Goal: Transaction & Acquisition: Download file/media

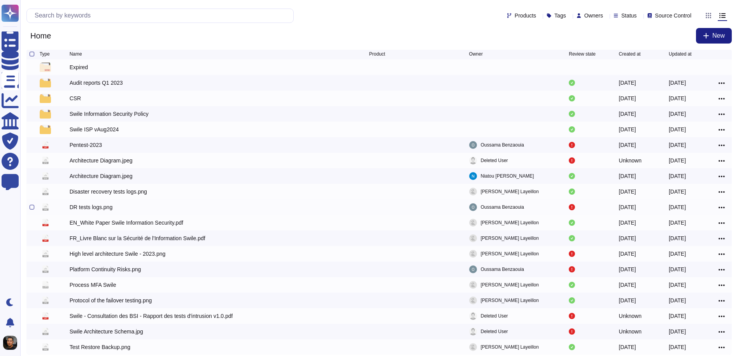
scroll to position [2, 0]
click at [190, 224] on div "EN_White Paper Swile Information Security.pdf" at bounding box center [220, 222] width 300 height 9
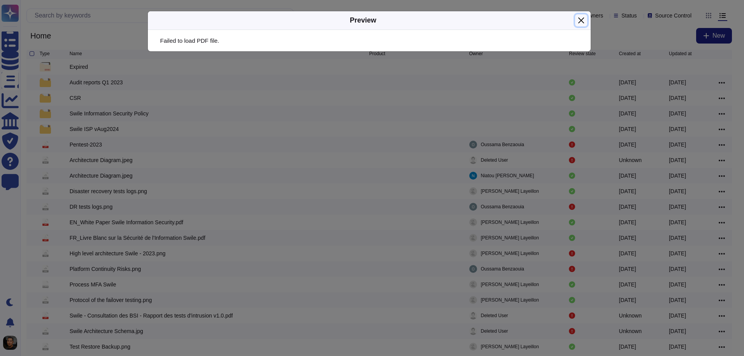
click at [582, 18] on button "Close" at bounding box center [581, 20] width 12 height 12
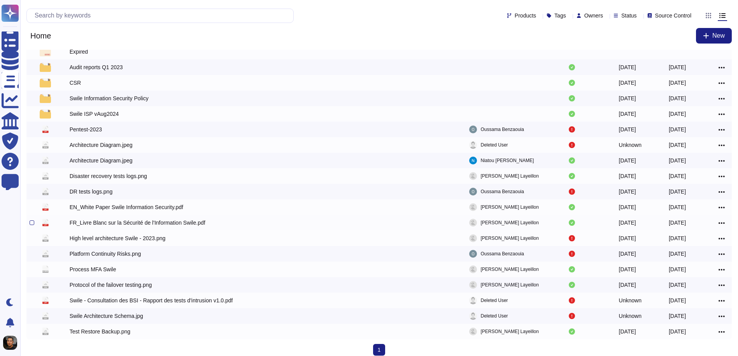
scroll to position [24, 0]
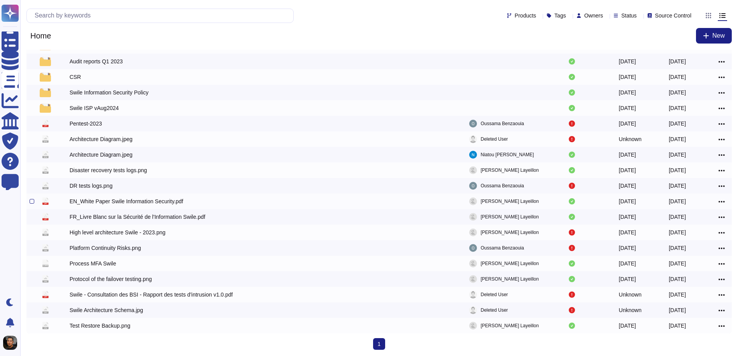
click at [124, 203] on div "EN_White Paper Swile Information Security.pdf" at bounding box center [127, 202] width 114 height 8
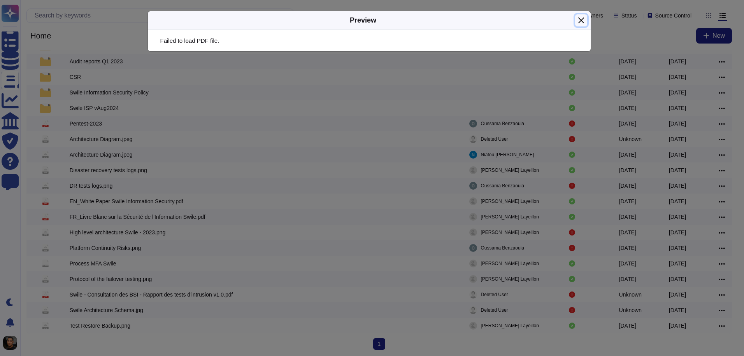
click at [584, 22] on button "Close" at bounding box center [581, 20] width 12 height 12
